Goal: Task Accomplishment & Management: Complete application form

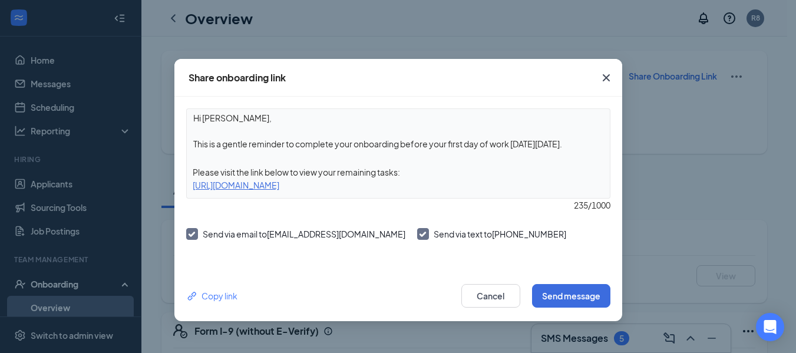
click at [601, 78] on icon "Cross" at bounding box center [606, 78] width 14 height 14
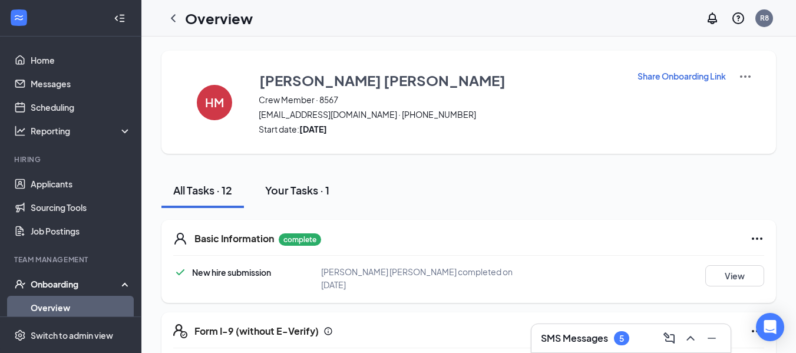
click at [292, 191] on div "Your Tasks · 1" at bounding box center [297, 190] width 64 height 15
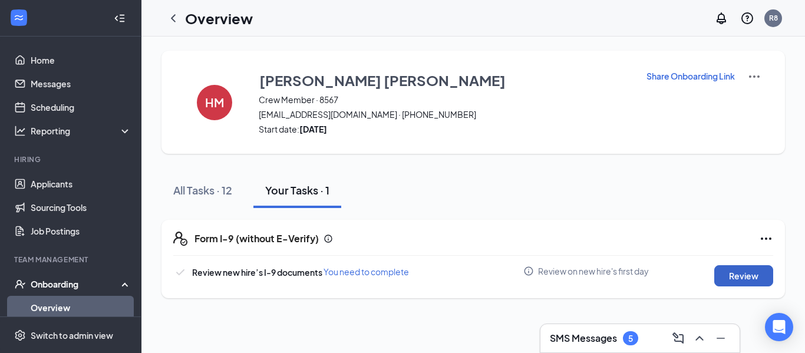
click at [732, 274] on button "Review" at bounding box center [743, 275] width 59 height 21
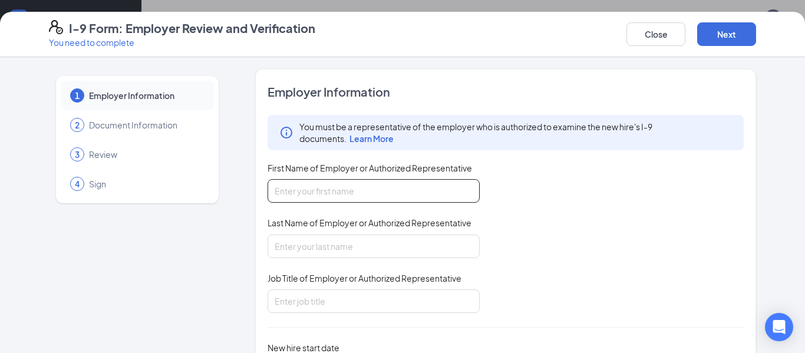
click at [302, 189] on input "First Name of Employer or Authorized Representative" at bounding box center [374, 191] width 212 height 24
type input "Seth"
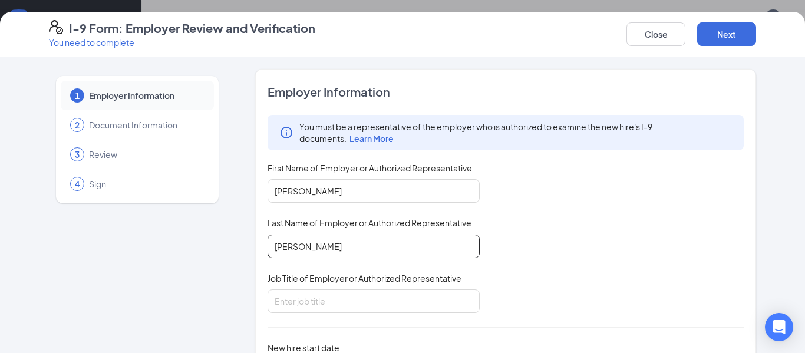
type input "Frazier"
click at [609, 298] on div "You must be a representative of the employer who is authorized to examine the n…" at bounding box center [506, 214] width 476 height 198
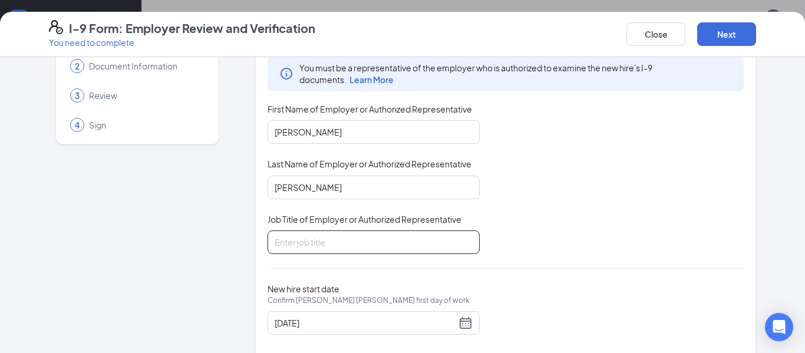
click at [328, 249] on input "Job Title of Employer or Authorized Representative" at bounding box center [374, 242] width 212 height 24
type input "RGM"
drag, startPoint x: 508, startPoint y: 265, endPoint x: 498, endPoint y: 264, distance: 9.5
click at [508, 265] on div "Employer Information You must be a representative of the employer who is author…" at bounding box center [506, 187] width 476 height 324
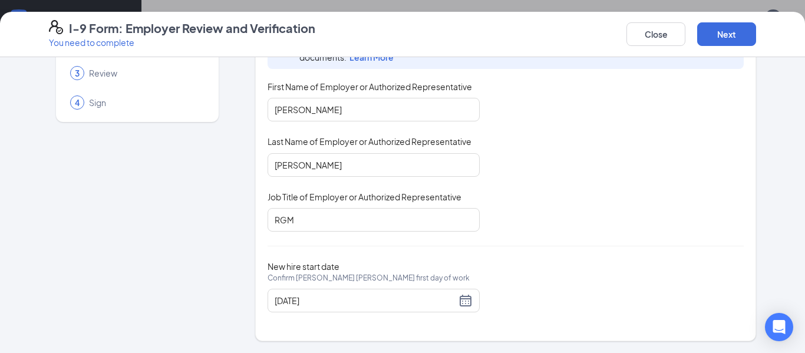
scroll to position [0, 0]
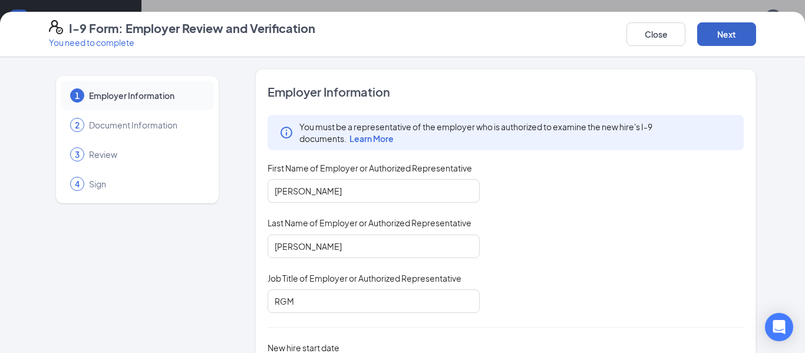
click at [737, 43] on button "Next" at bounding box center [726, 34] width 59 height 24
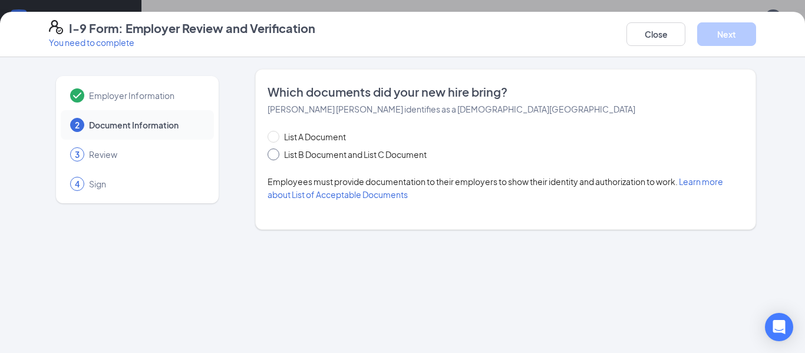
click at [312, 157] on span "List B Document and List C Document" at bounding box center [355, 154] width 152 height 13
click at [276, 157] on input "List B Document and List C Document" at bounding box center [272, 153] width 8 height 8
radio input "true"
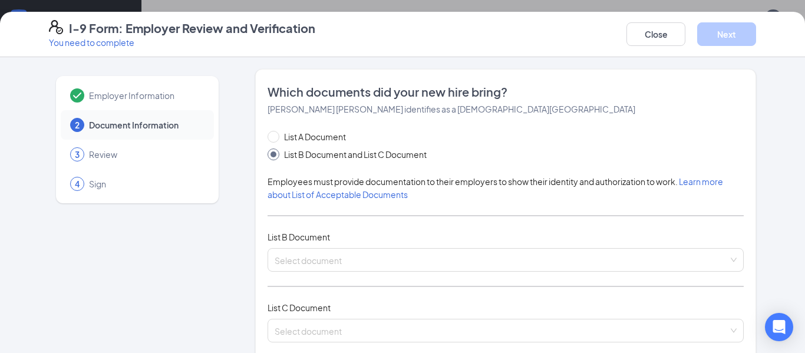
click at [300, 276] on div "List A Document List B Document and List C Document Employees must provide docu…" at bounding box center [506, 243] width 476 height 226
click at [301, 265] on input "search" at bounding box center [502, 258] width 454 height 18
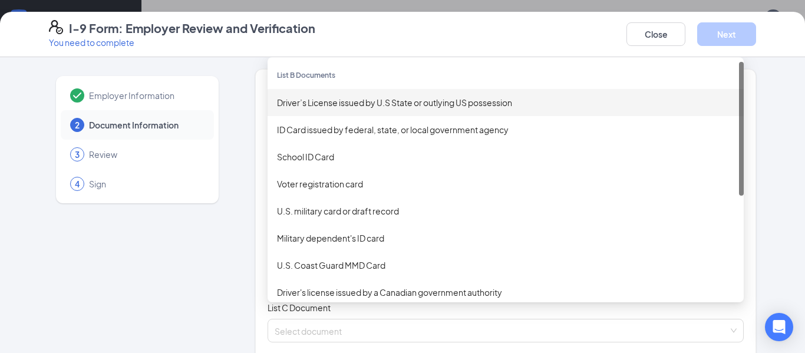
click at [325, 102] on div "Driver’s License issued by U.S State or outlying US possession" at bounding box center [505, 102] width 457 height 13
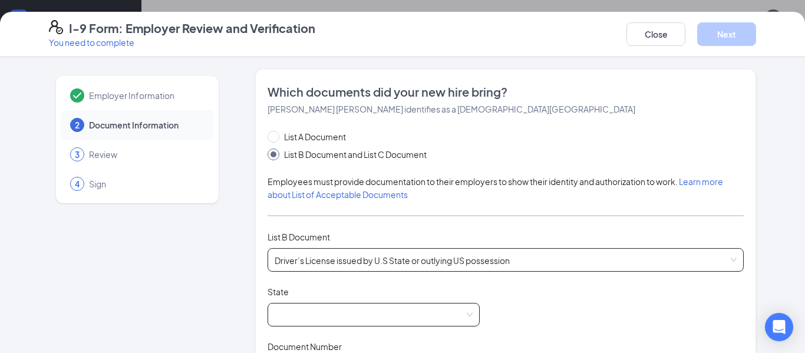
click at [308, 305] on span at bounding box center [374, 315] width 198 height 22
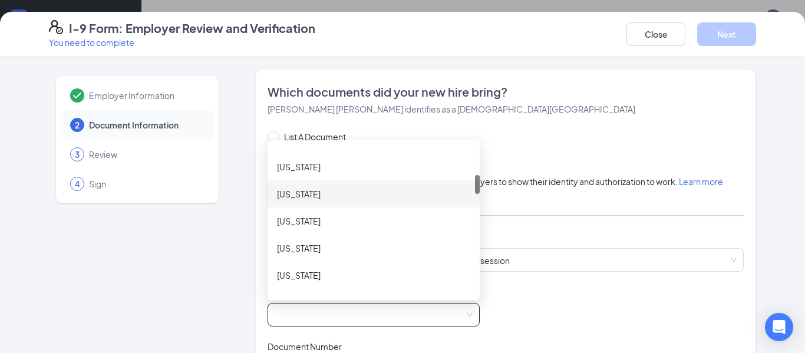
scroll to position [295, 0]
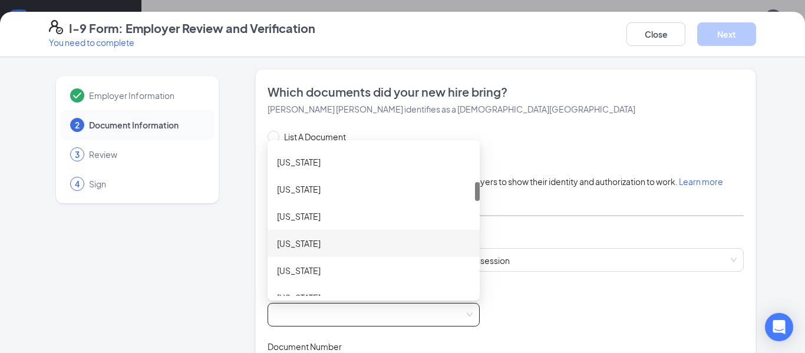
click at [295, 236] on div "Idaho" at bounding box center [374, 243] width 212 height 27
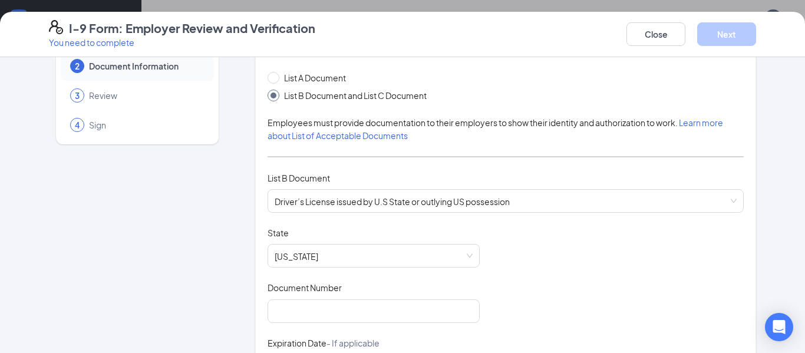
click at [336, 292] on span "Document Number" at bounding box center [305, 288] width 74 height 12
click at [336, 299] on input "Document Number" at bounding box center [374, 311] width 212 height 24
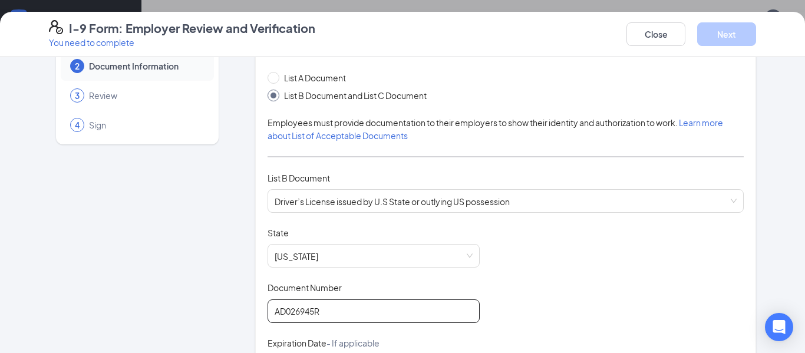
scroll to position [118, 0]
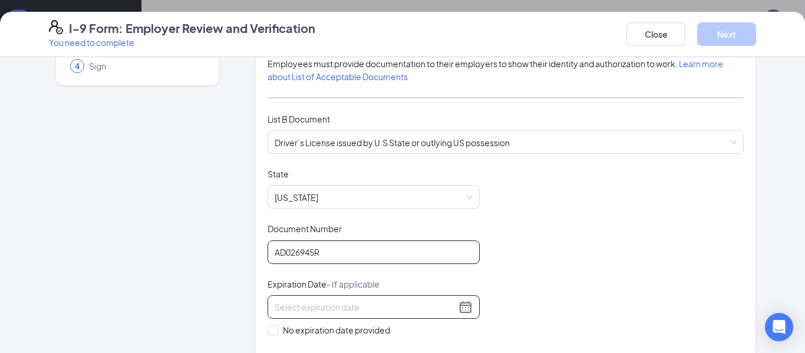
type input "AD026945R"
click at [428, 309] on input at bounding box center [366, 307] width 182 height 13
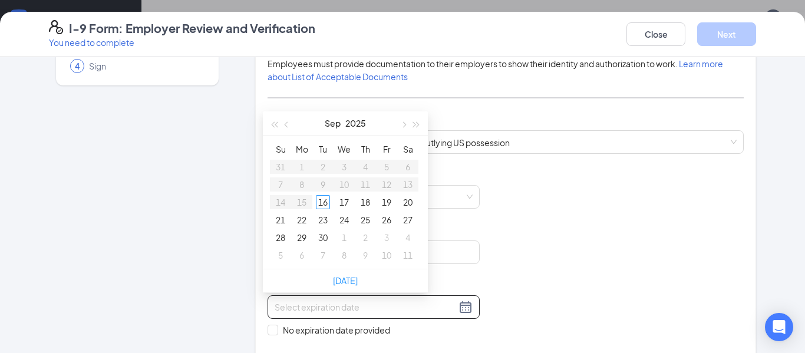
click at [469, 308] on div at bounding box center [374, 307] width 212 height 24
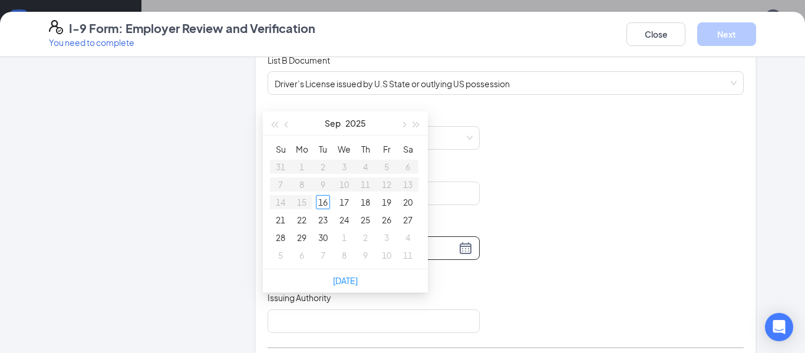
click at [542, 234] on div "Document Title Driver’s License issued by U.S State or outlying US possession S…" at bounding box center [506, 221] width 476 height 224
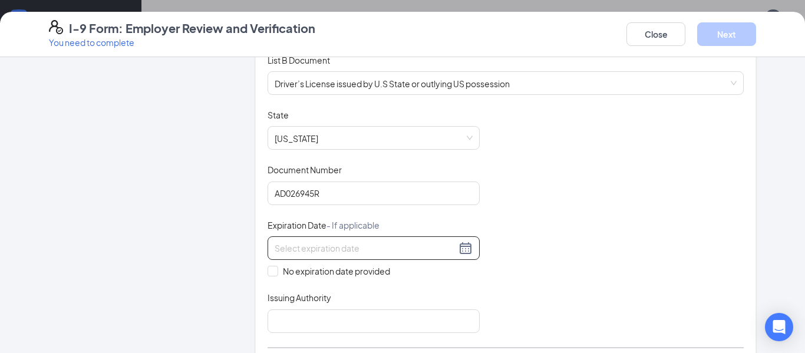
click at [402, 256] on div at bounding box center [374, 248] width 212 height 24
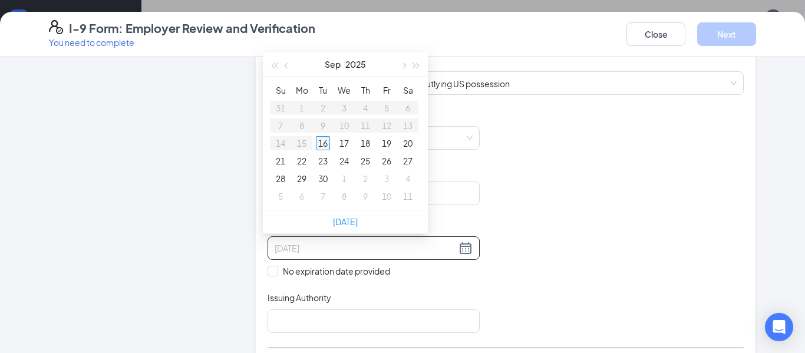
type input "09/16/2025"
click at [299, 126] on table "Su Mo Tu We Th Fr Sa 31 1 2 3 4 5 6 7 8 9 10 11 12 13 14 15 16 17 18 19 20 21 2…" at bounding box center [344, 143] width 149 height 124
click at [306, 127] on table "Su Mo Tu We Th Fr Sa 31 1 2 3 4 5 6 7 8 9 10 11 12 13 14 15 16 17 18 19 20 21 2…" at bounding box center [344, 143] width 149 height 124
click at [302, 127] on table "Su Mo Tu We Th Fr Sa 31 1 2 3 4 5 6 7 8 9 10 11 12 13 14 15 16 17 18 19 20 21 2…" at bounding box center [344, 143] width 149 height 124
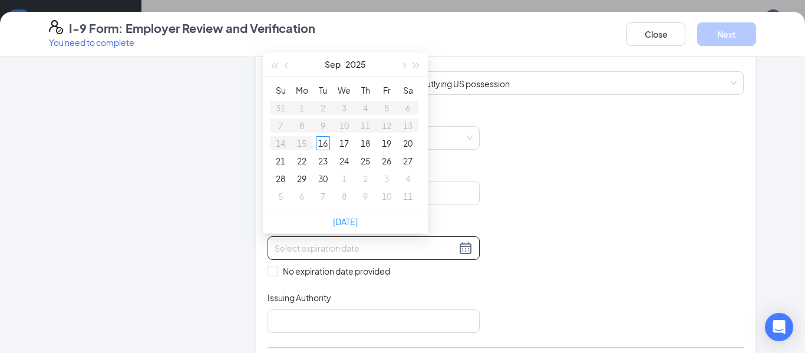
click at [302, 127] on table "Su Mo Tu We Th Fr Sa 31 1 2 3 4 5 6 7 8 9 10 11 12 13 14 15 16 17 18 19 20 21 2…" at bounding box center [344, 143] width 149 height 124
click at [301, 127] on table "Su Mo Tu We Th Fr Sa 31 1 2 3 4 5 6 7 8 9 10 11 12 13 14 15 16 17 18 19 20 21 2…" at bounding box center [344, 143] width 149 height 124
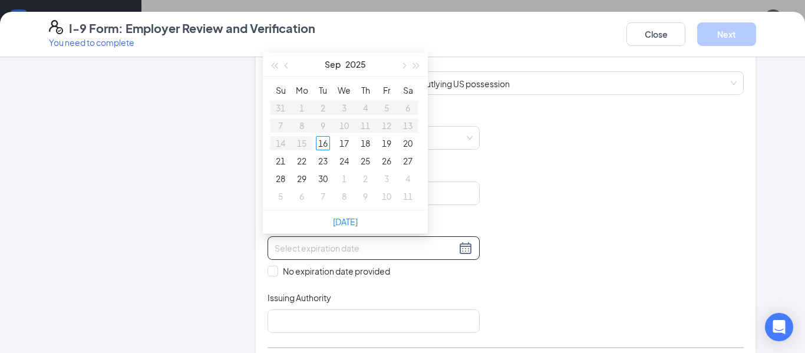
click at [301, 127] on table "Su Mo Tu We Th Fr Sa 31 1 2 3 4 5 6 7 8 9 10 11 12 13 14 15 16 17 18 19 20 21 2…" at bounding box center [344, 143] width 149 height 124
type input "09/25/2025"
click at [531, 212] on div "Document Title Driver’s License issued by U.S State or outlying US possession S…" at bounding box center [506, 221] width 476 height 224
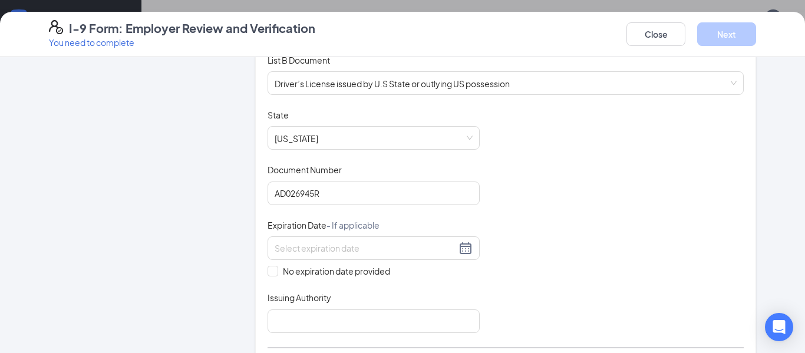
scroll to position [236, 0]
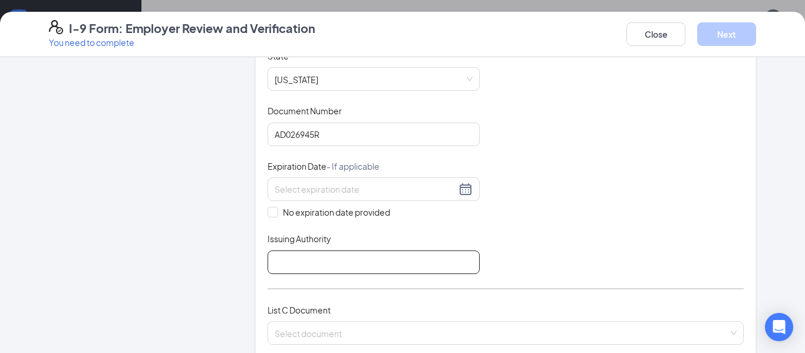
click at [350, 255] on input "Issuing Authority" at bounding box center [374, 263] width 212 height 24
type input "Idaho"
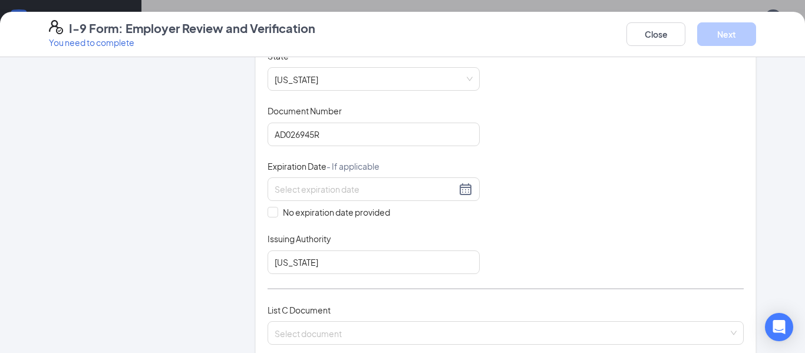
click at [238, 280] on div "Employer Information 2 Document Information 3 Review 4 Sign Which documents did…" at bounding box center [402, 257] width 707 height 849
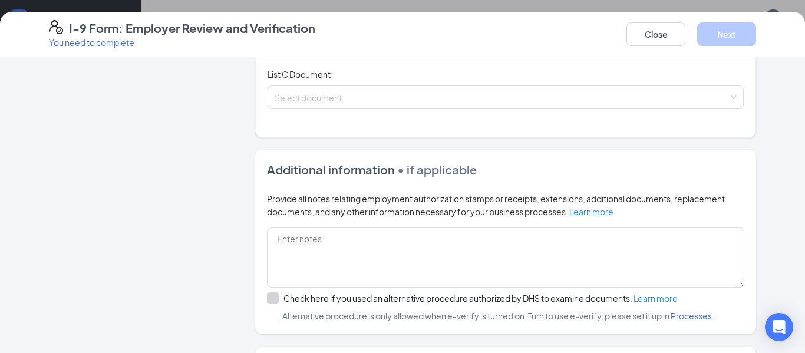
scroll to position [354, 0]
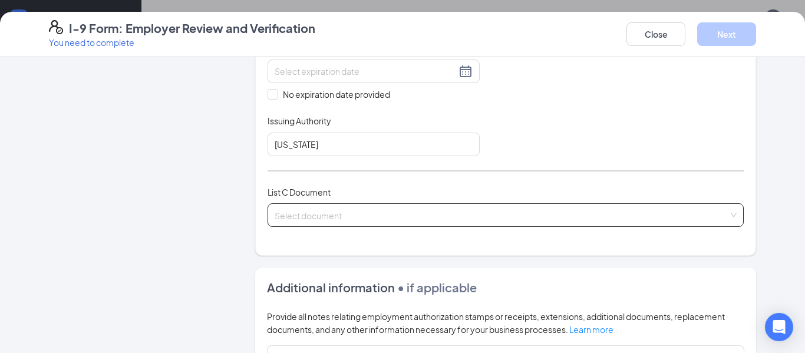
click at [305, 220] on input "search" at bounding box center [502, 213] width 454 height 18
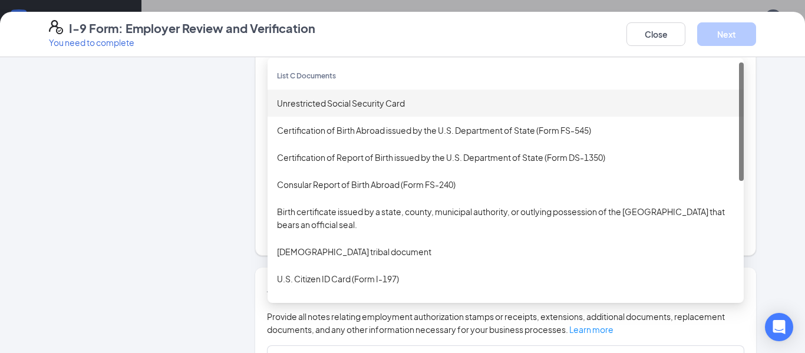
click at [331, 110] on div "Unrestricted Social Security Card" at bounding box center [506, 103] width 476 height 27
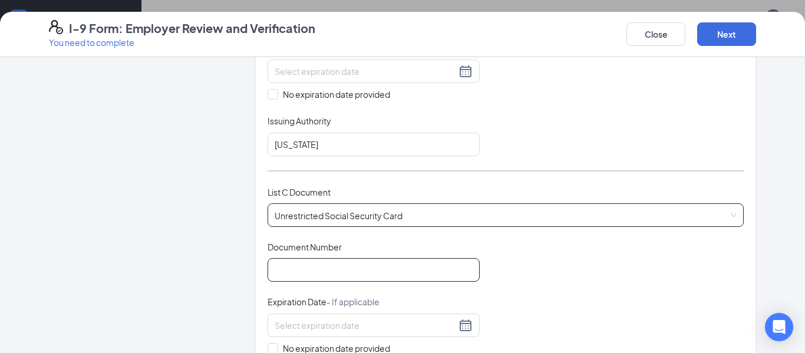
click at [311, 265] on input "Document Number" at bounding box center [374, 270] width 212 height 24
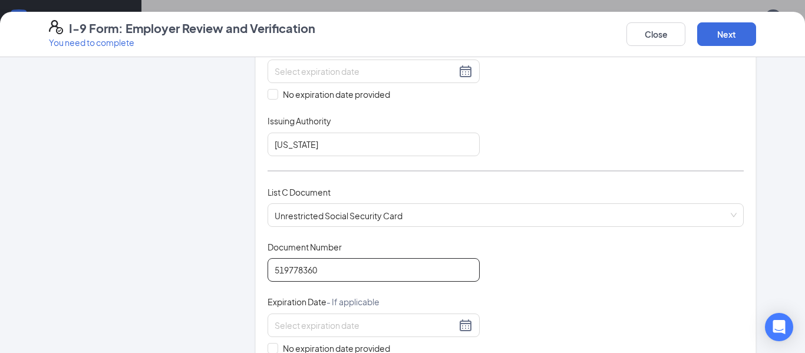
type input "519778360"
click at [258, 233] on div "Which documents did your new hire bring? Hayden McClaskey shelley identifies as…" at bounding box center [505, 76] width 501 height 723
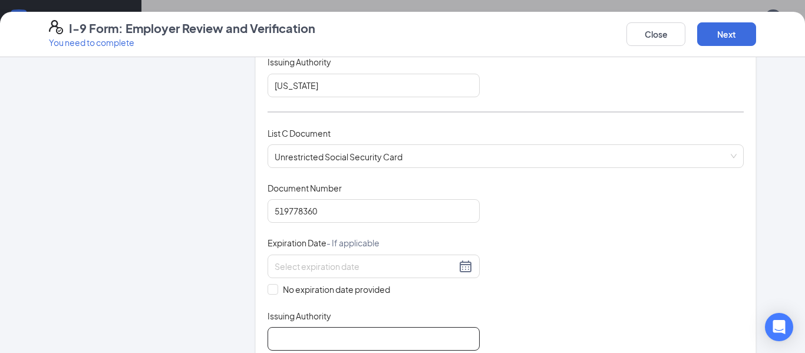
scroll to position [472, 0]
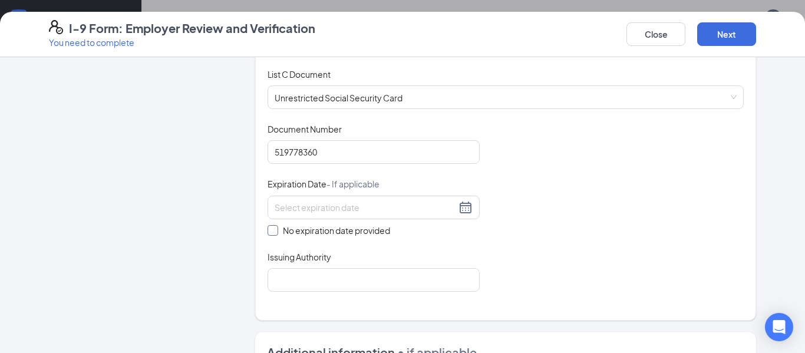
click at [272, 236] on label "No expiration date provided" at bounding box center [374, 230] width 212 height 13
click at [272, 233] on input "No expiration date provided" at bounding box center [272, 229] width 8 height 8
checkbox input "true"
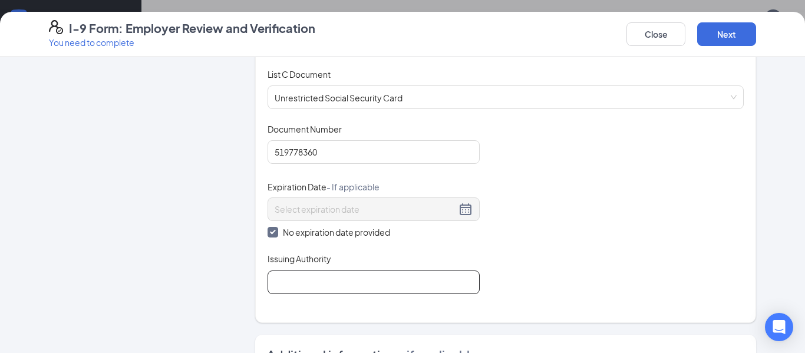
click at [377, 272] on input "Issuing Authority" at bounding box center [374, 283] width 212 height 24
type input "Social Security Administration"
click at [169, 233] on div "Employer Information 2 Document Information 3 Review 4 Sign" at bounding box center [137, 114] width 177 height 1034
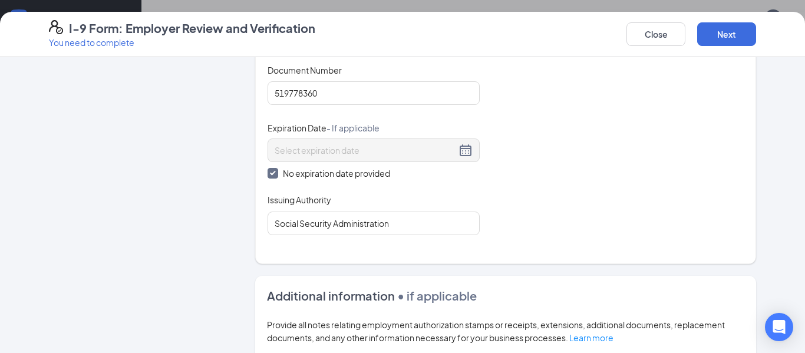
scroll to position [589, 0]
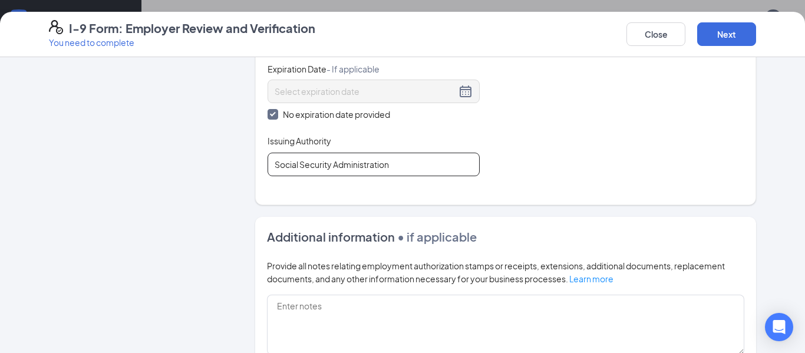
click at [383, 167] on input "Social Security Administration" at bounding box center [374, 165] width 212 height 24
click at [454, 163] on input "Social Security Administration" at bounding box center [374, 165] width 212 height 24
click at [537, 164] on div "Document Title Unrestricted Social Security Card Document Number 519778360 Expi…" at bounding box center [506, 90] width 476 height 171
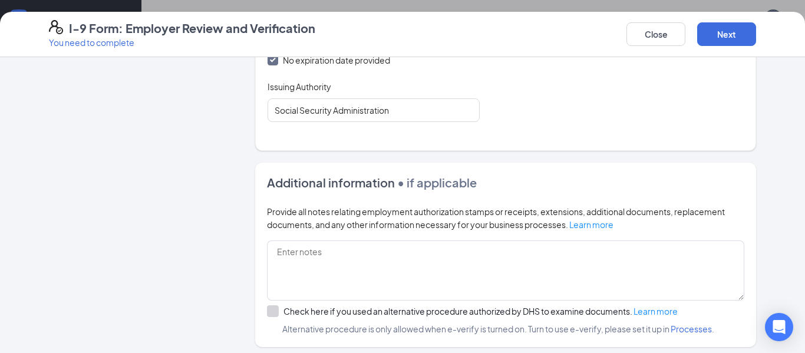
scroll to position [762, 0]
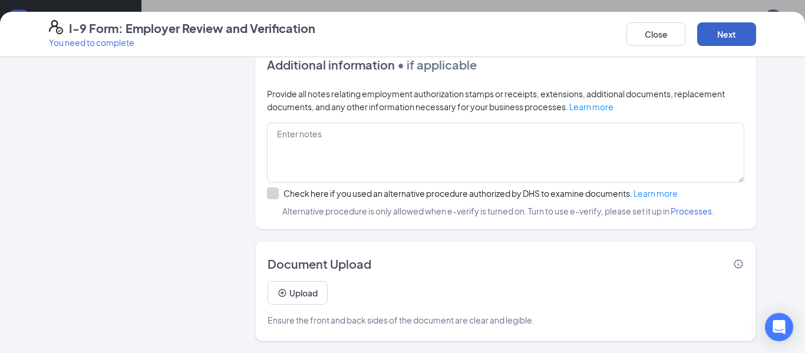
click at [713, 27] on button "Next" at bounding box center [726, 34] width 59 height 24
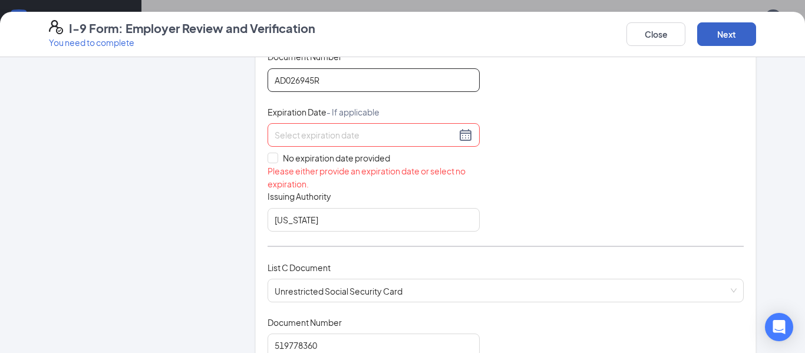
scroll to position [231, 0]
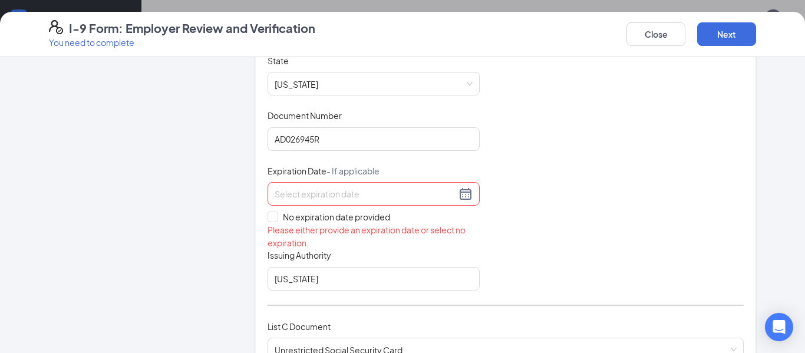
click at [464, 197] on div at bounding box center [374, 194] width 198 height 14
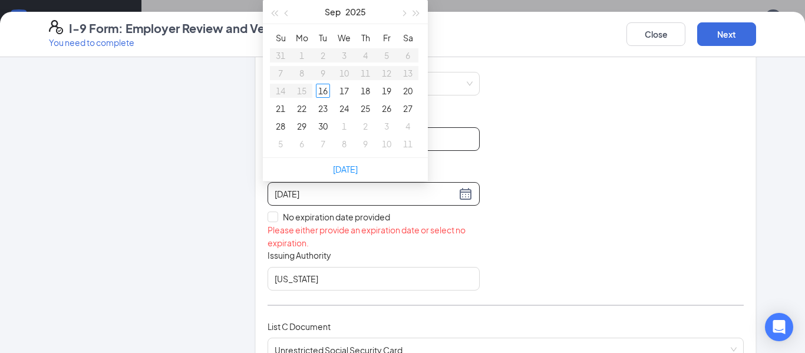
type input "10/10/2025"
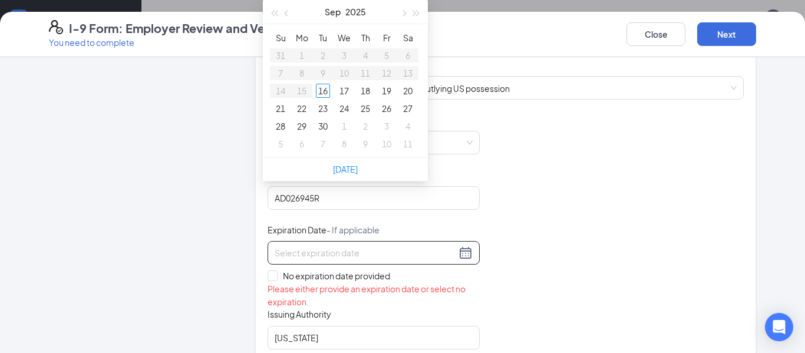
click at [556, 218] on div "Document Title Driver’s License issued by U.S State or outlying US possession S…" at bounding box center [506, 232] width 476 height 236
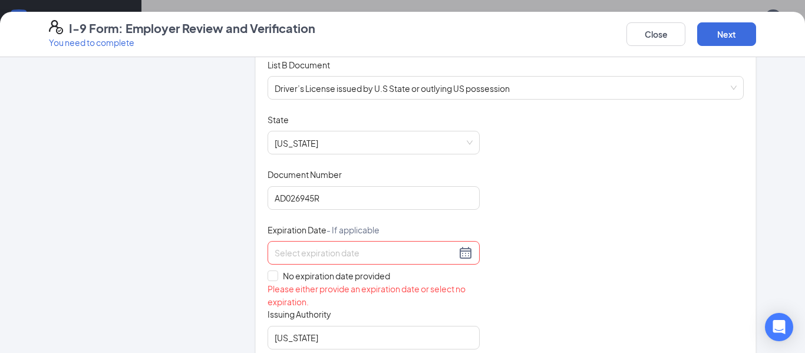
click at [466, 251] on div at bounding box center [374, 253] width 198 height 14
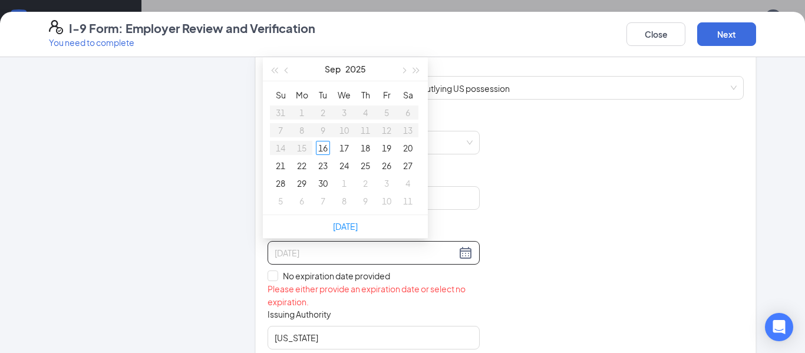
type input "09/17/2025"
click at [319, 127] on table "Su Mo Tu We Th Fr Sa 31 1 2 3 4 5 6 7 8 9 10 11 12 13 14 15 16 17 18 19 20 21 2…" at bounding box center [344, 148] width 149 height 124
click at [304, 136] on table "Su Mo Tu We Th Fr Sa 31 1 2 3 4 5 6 7 8 9 10 11 12 13 14 15 16 17 18 19 20 21 2…" at bounding box center [344, 148] width 149 height 124
type input "09/27/2025"
click at [579, 199] on div "Document Title Driver’s License issued by U.S State or outlying US possession S…" at bounding box center [506, 232] width 476 height 236
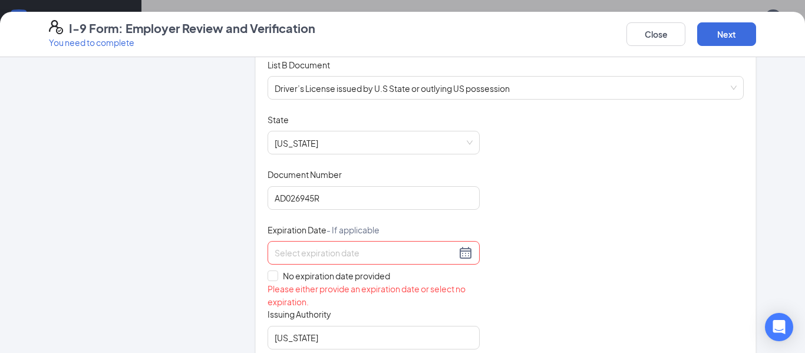
scroll to position [231, 0]
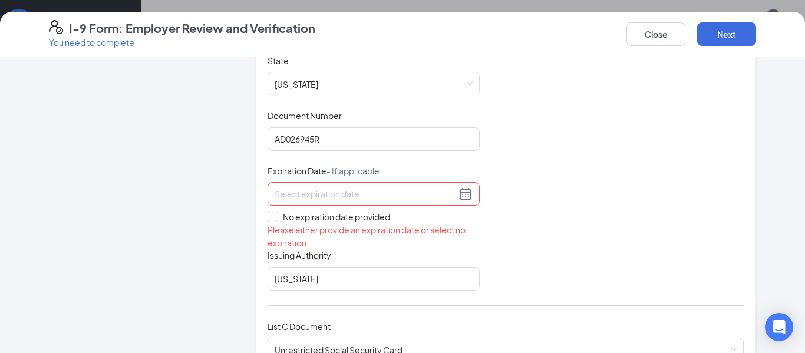
click at [465, 197] on div at bounding box center [374, 194] width 198 height 14
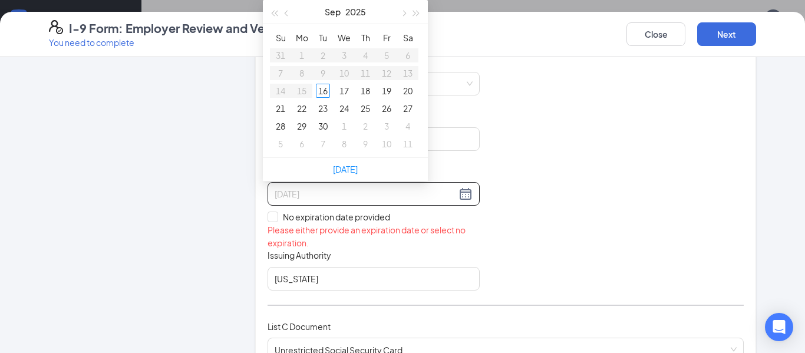
type input "09/20/2025"
click at [401, 14] on button "button" at bounding box center [403, 12] width 13 height 24
click at [291, 15] on button "button" at bounding box center [287, 12] width 13 height 24
click at [357, 12] on button "2025" at bounding box center [355, 12] width 21 height 24
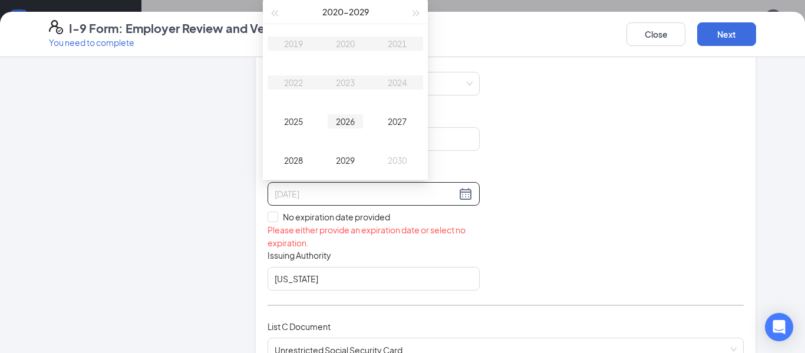
click at [344, 120] on div "2026" at bounding box center [345, 121] width 35 height 14
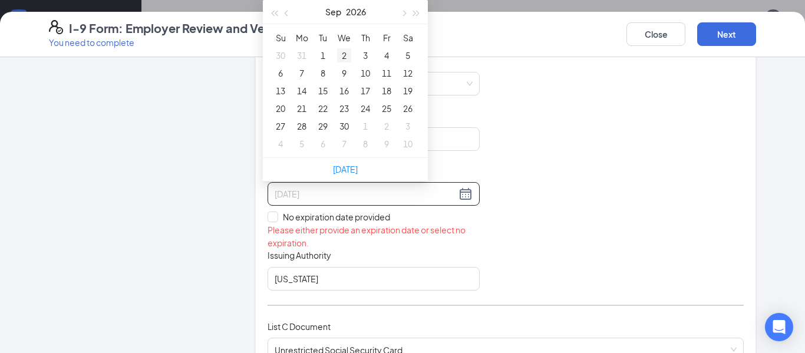
type input "09/02/2026"
type input "09/08/2026"
click at [327, 71] on div "8" at bounding box center [323, 73] width 14 height 14
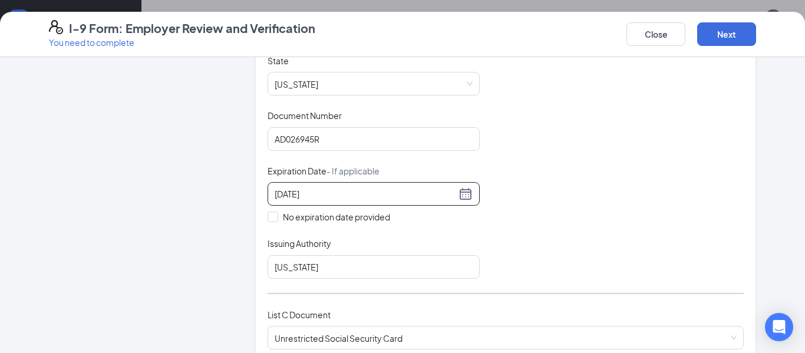
click at [561, 151] on div "Document Title Driver’s License issued by U.S State or outlying US possession S…" at bounding box center [506, 167] width 476 height 224
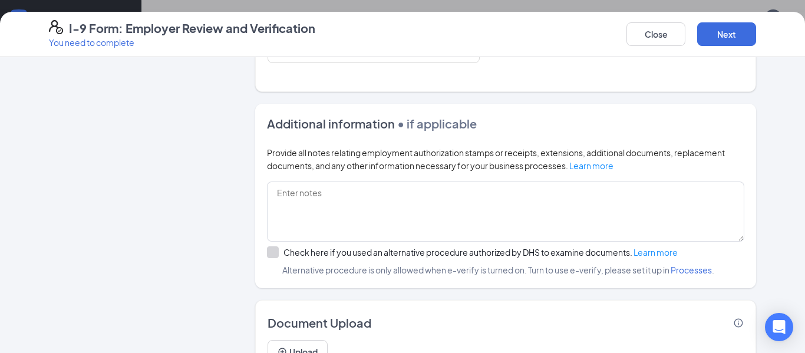
scroll to position [762, 0]
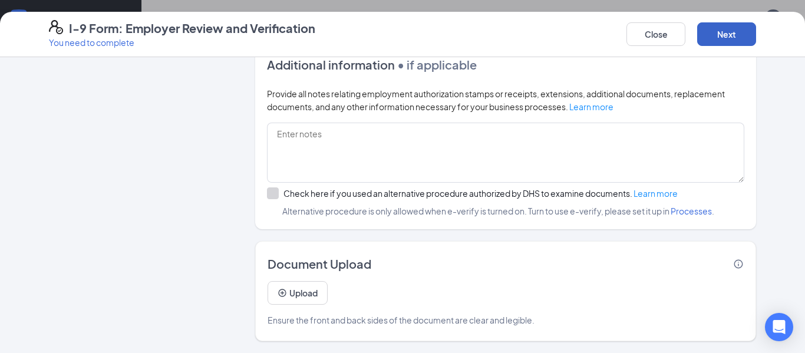
click at [720, 36] on button "Next" at bounding box center [726, 34] width 59 height 24
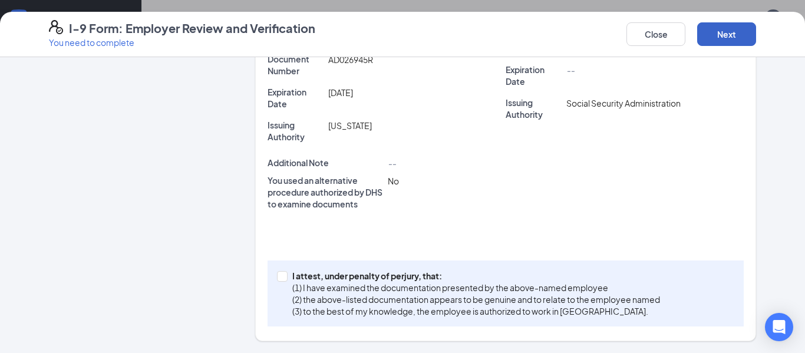
scroll to position [337, 0]
click at [279, 272] on input "I attest, under penalty of perjury, that: (1) I have examined the documentation…" at bounding box center [281, 275] width 8 height 8
checkbox input "true"
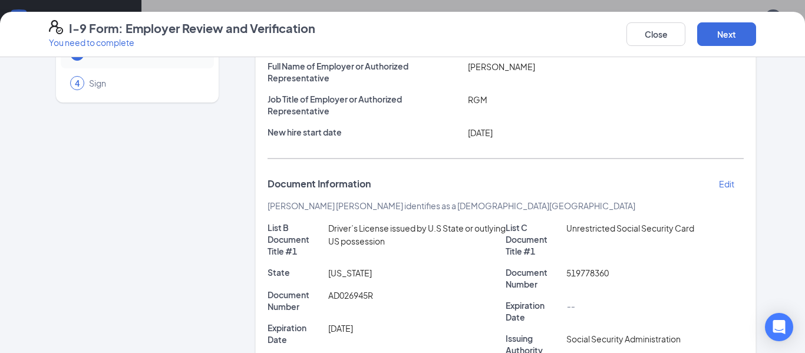
scroll to position [0, 0]
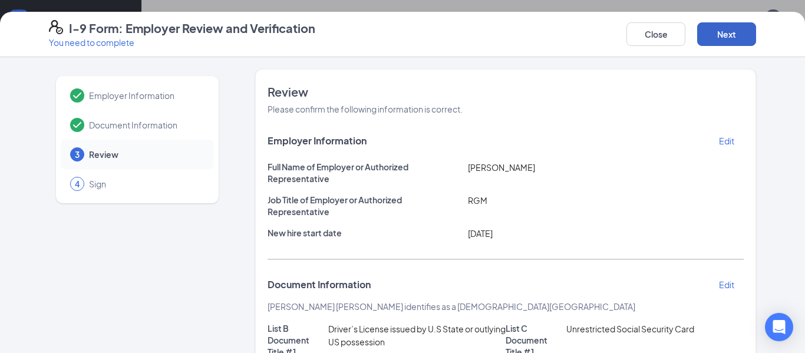
click at [724, 42] on button "Next" at bounding box center [726, 34] width 59 height 24
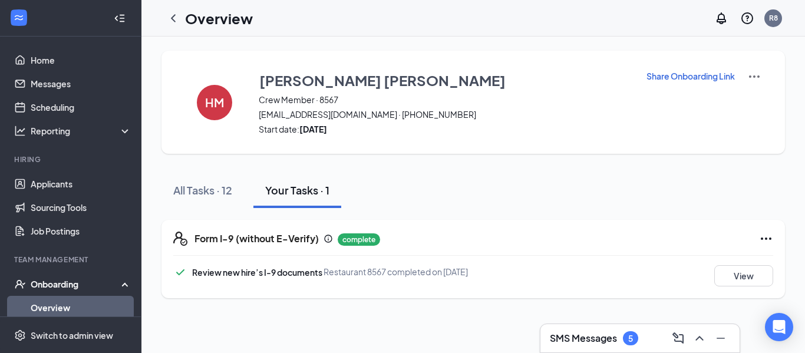
click at [58, 285] on div "Onboarding" at bounding box center [76, 284] width 91 height 12
click at [55, 300] on link "Overview" at bounding box center [81, 308] width 101 height 24
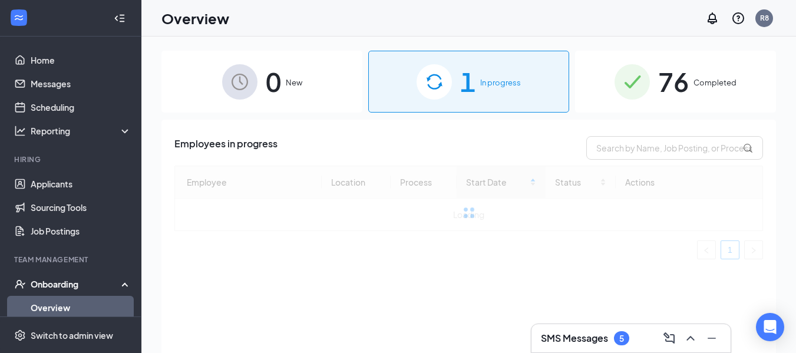
click at [508, 74] on div "1 In progress" at bounding box center [468, 82] width 201 height 62
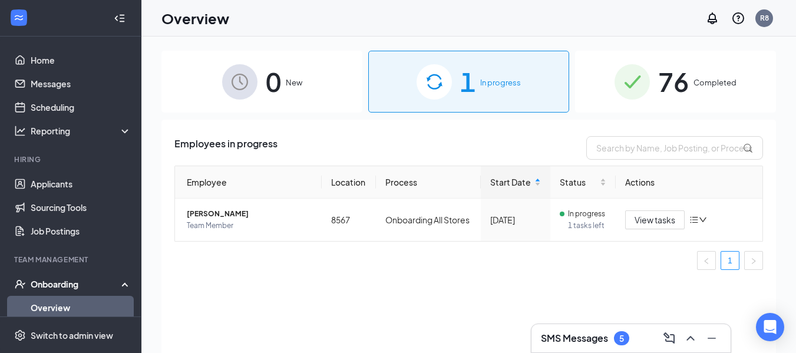
click at [700, 91] on div "76 Completed" at bounding box center [675, 82] width 201 height 62
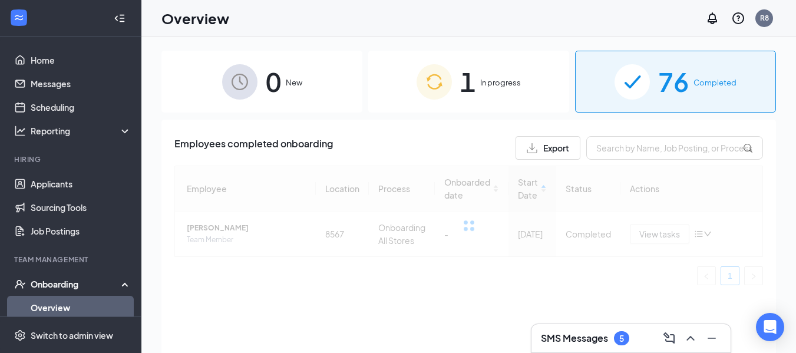
click at [447, 84] on img at bounding box center [434, 81] width 35 height 35
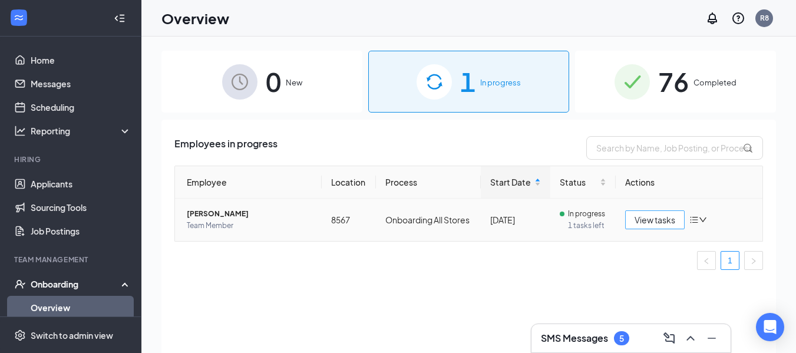
click at [663, 219] on span "View tasks" at bounding box center [655, 219] width 41 height 13
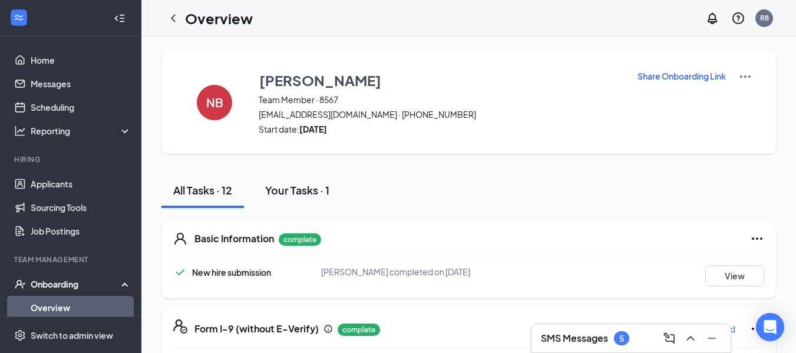
click at [325, 185] on div "Your Tasks · 1" at bounding box center [297, 190] width 64 height 15
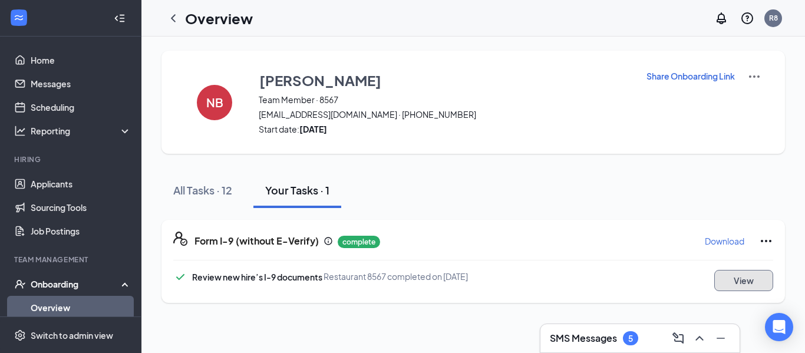
click at [729, 282] on button "View" at bounding box center [743, 280] width 59 height 21
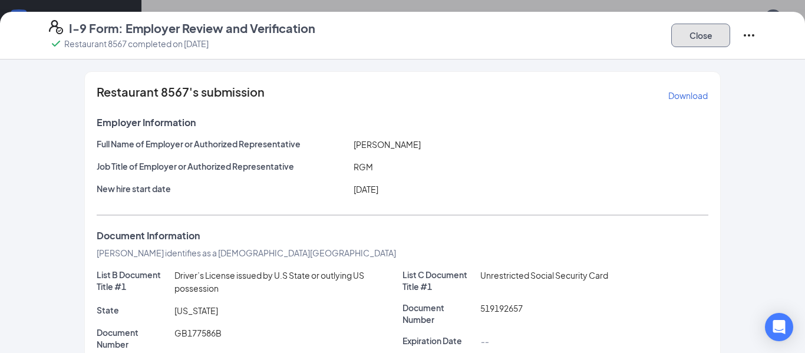
click at [706, 34] on button "Close" at bounding box center [700, 36] width 59 height 24
